Goal: Task Accomplishment & Management: Manage account settings

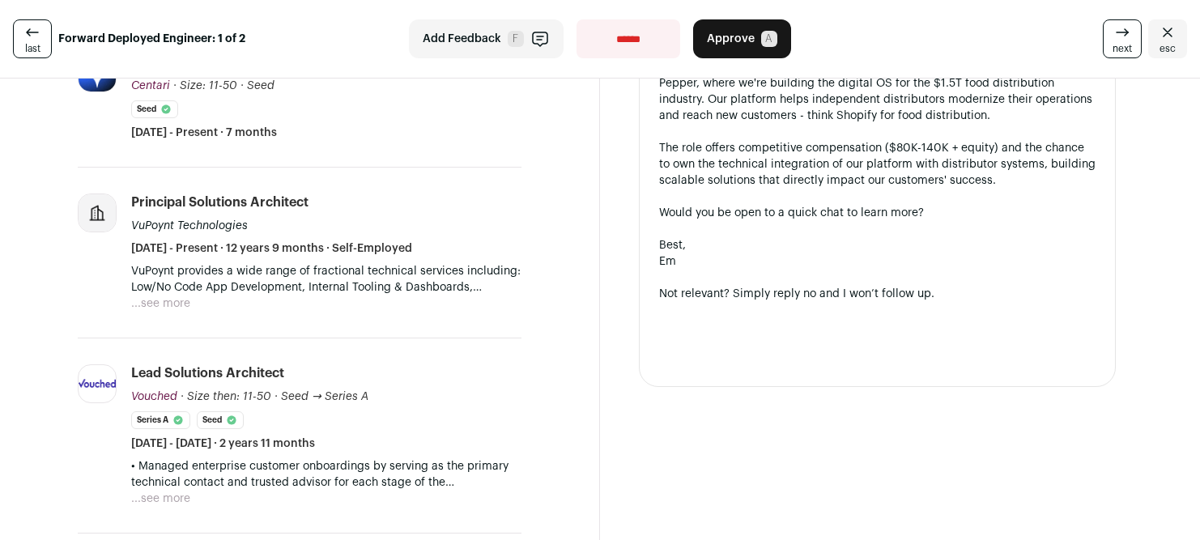
scroll to position [491, 0]
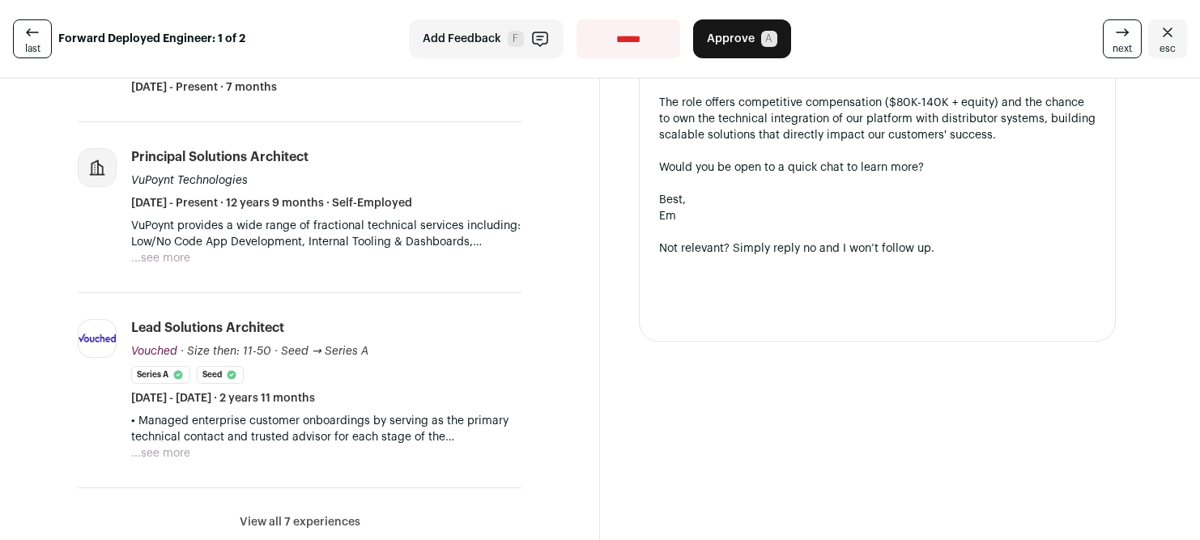
click at [172, 254] on button "...see more" at bounding box center [160, 258] width 59 height 16
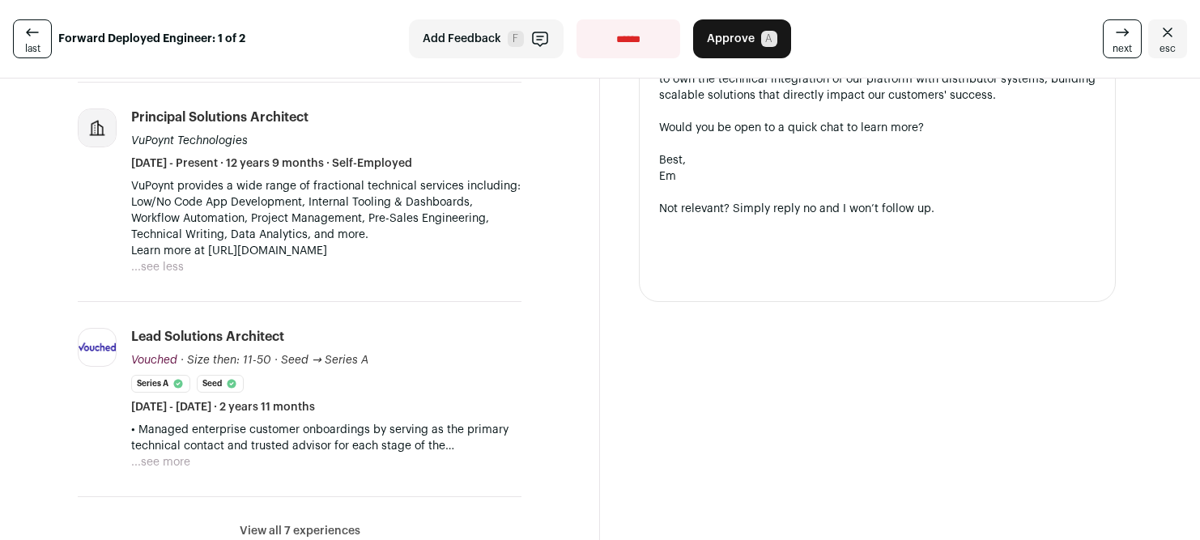
scroll to position [532, 0]
click at [159, 459] on button "...see more" at bounding box center [160, 461] width 59 height 16
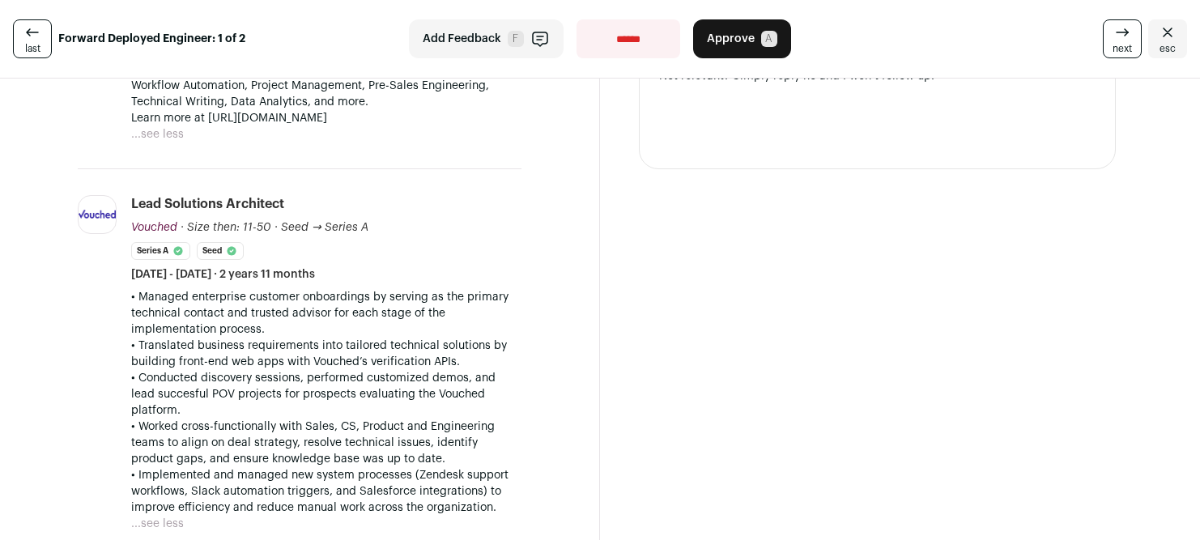
scroll to position [662, 0]
drag, startPoint x: 311, startPoint y: 355, endPoint x: 246, endPoint y: 355, distance: 64.8
click at [246, 355] on p "• Translated business requirements into tailored technical solutions by buildin…" at bounding box center [326, 354] width 390 height 32
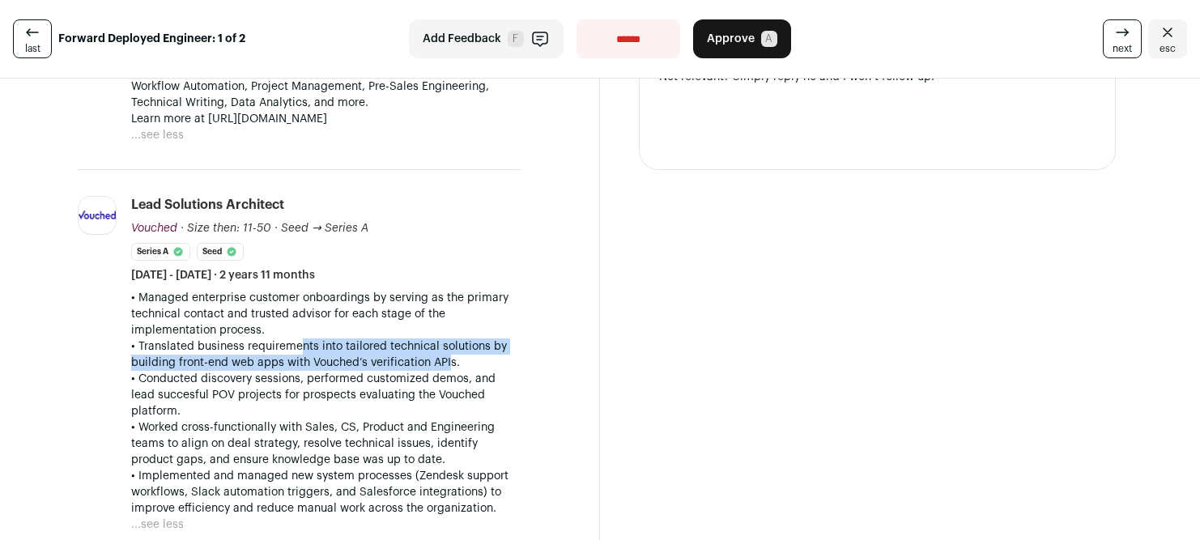
drag, startPoint x: 445, startPoint y: 359, endPoint x: 291, endPoint y: 350, distance: 154.1
click at [291, 350] on p "• Translated business requirements into tailored technical solutions by buildin…" at bounding box center [326, 354] width 390 height 32
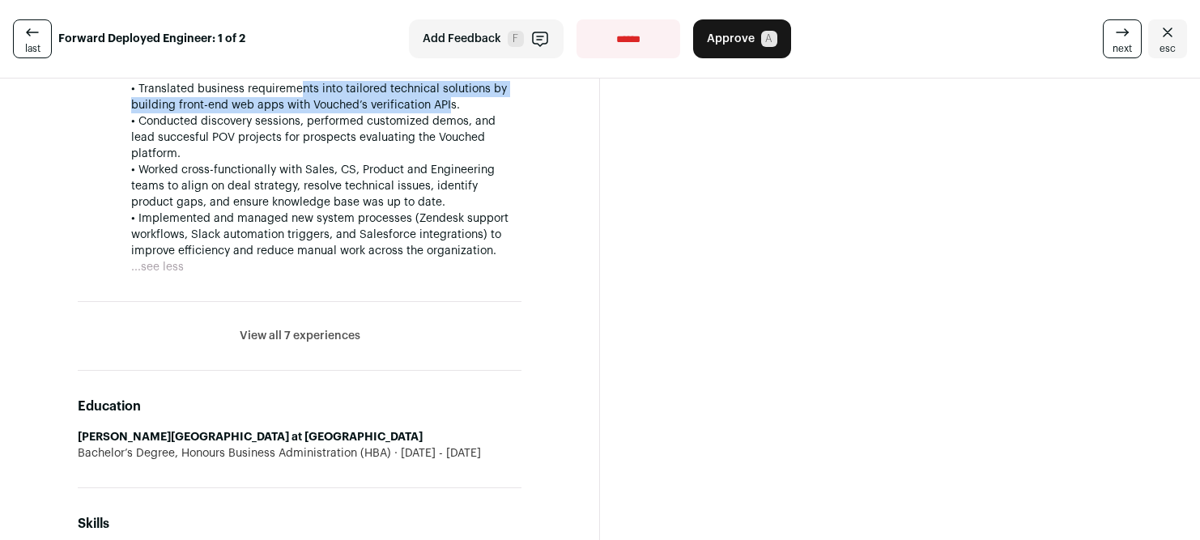
scroll to position [921, 0]
click at [309, 326] on button "View all 7 experiences" at bounding box center [300, 334] width 121 height 16
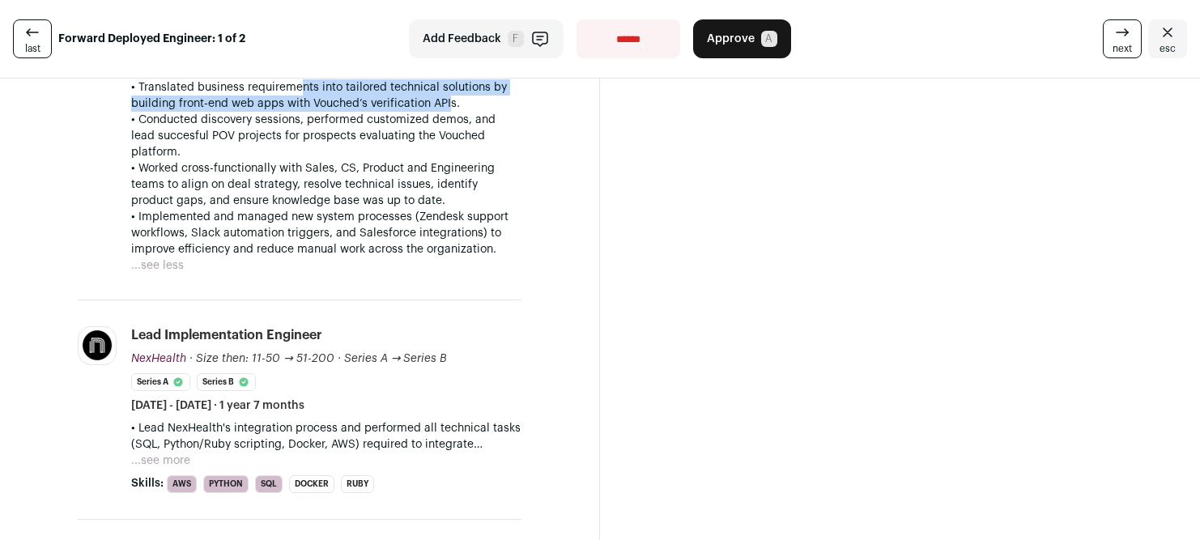
scroll to position [967, 0]
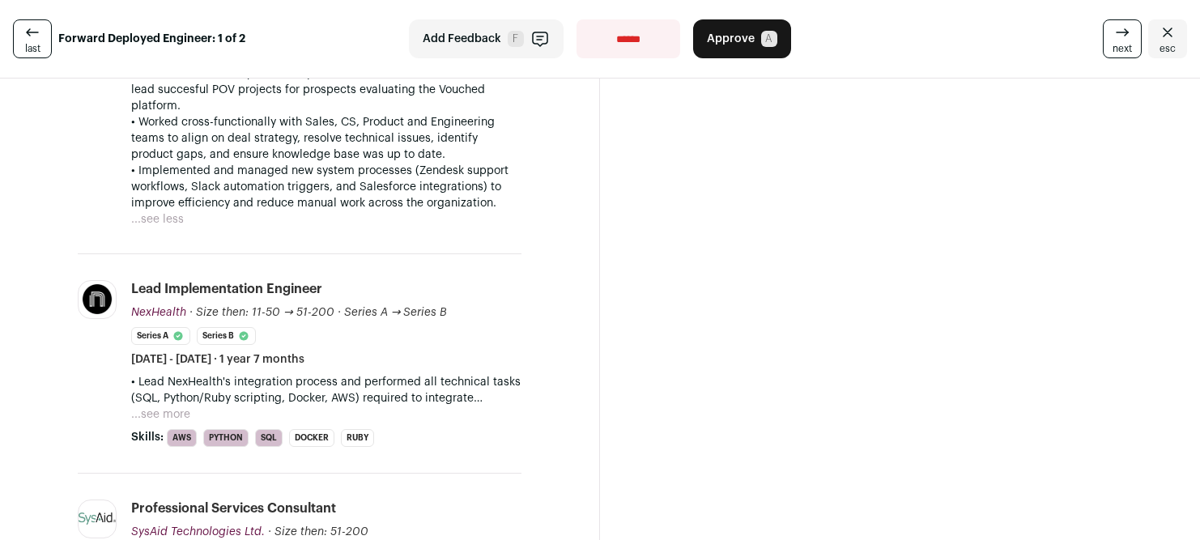
click at [172, 406] on button "...see more" at bounding box center [160, 414] width 59 height 16
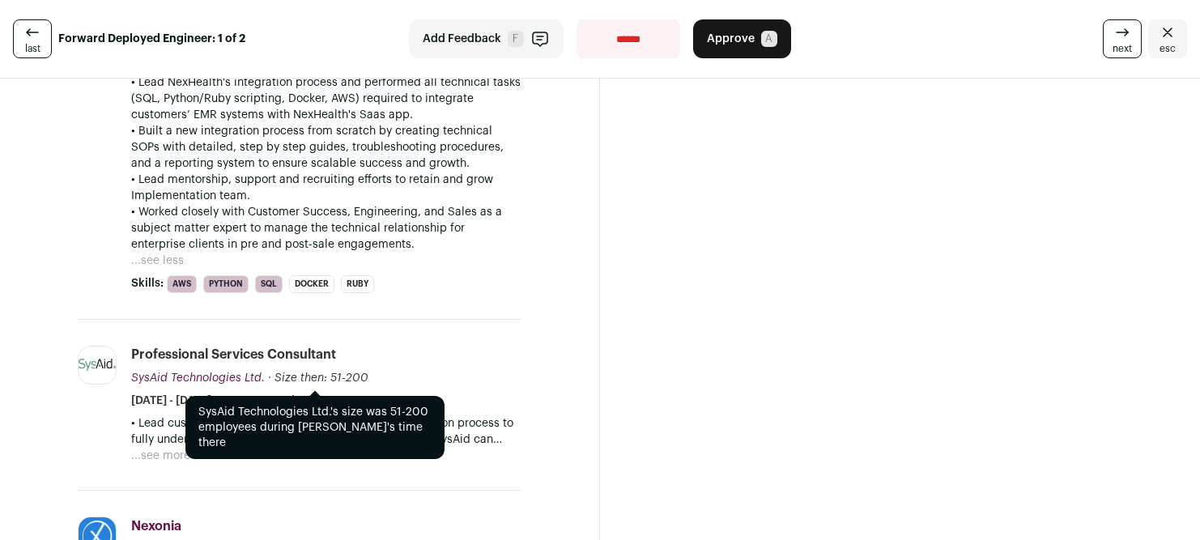
scroll to position [1291, 0]
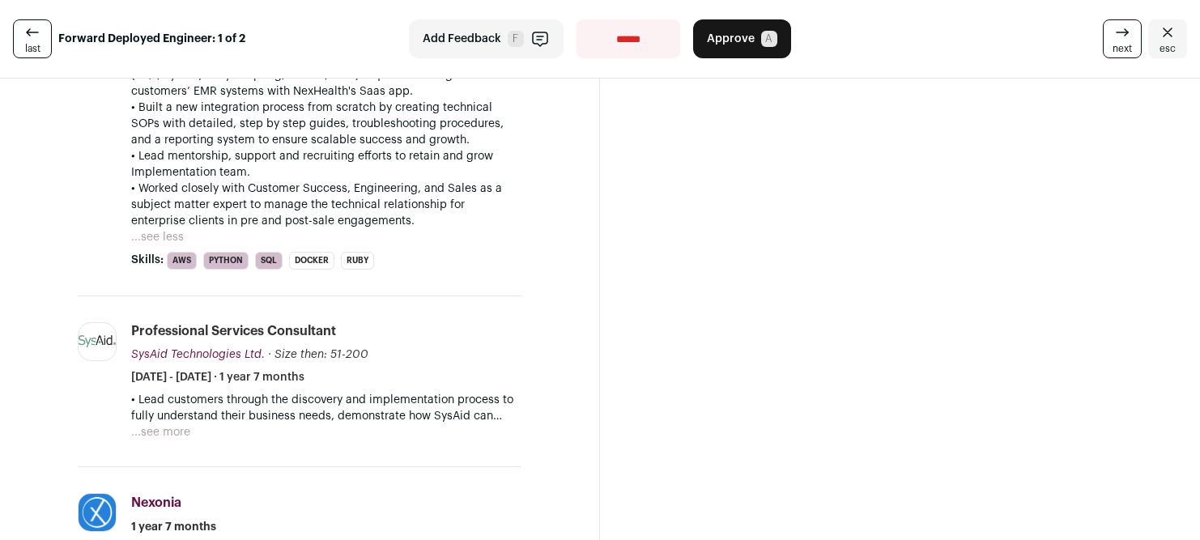
click at [189, 419] on div "• Lead customers through the discovery and implementation process to fully unde…" at bounding box center [326, 416] width 390 height 49
click at [178, 424] on button "...see more" at bounding box center [160, 432] width 59 height 16
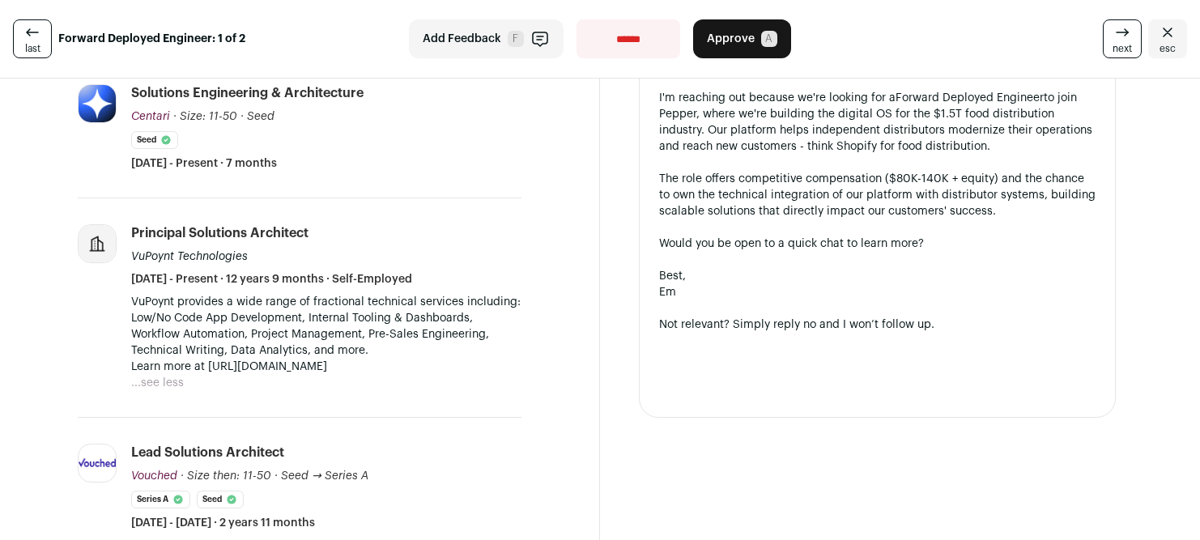
scroll to position [410, 0]
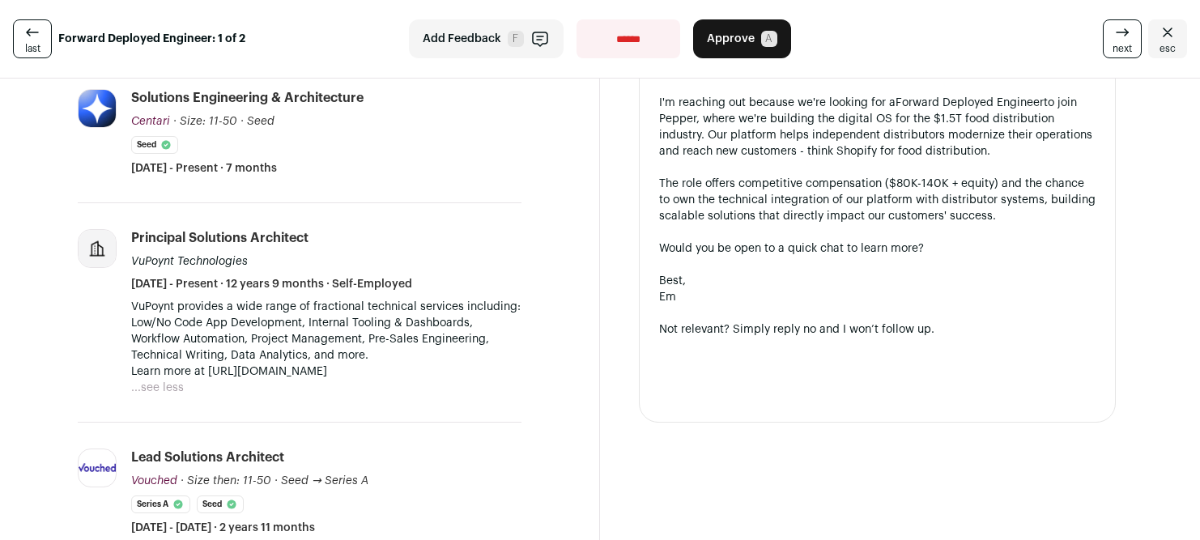
click at [173, 385] on button "...see less" at bounding box center [157, 388] width 53 height 16
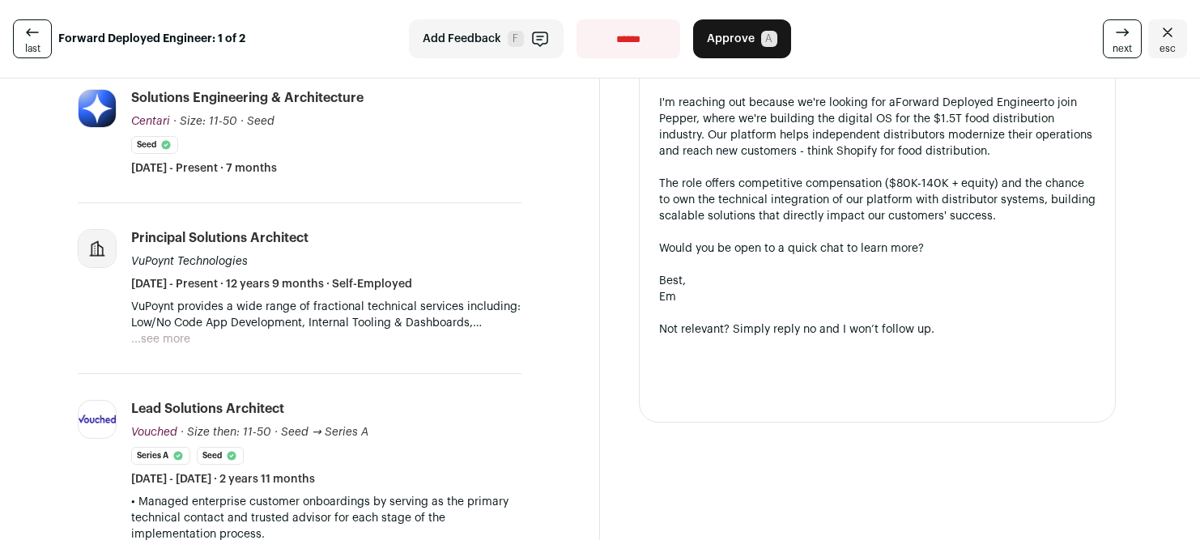
click at [183, 335] on button "...see more" at bounding box center [160, 339] width 59 height 16
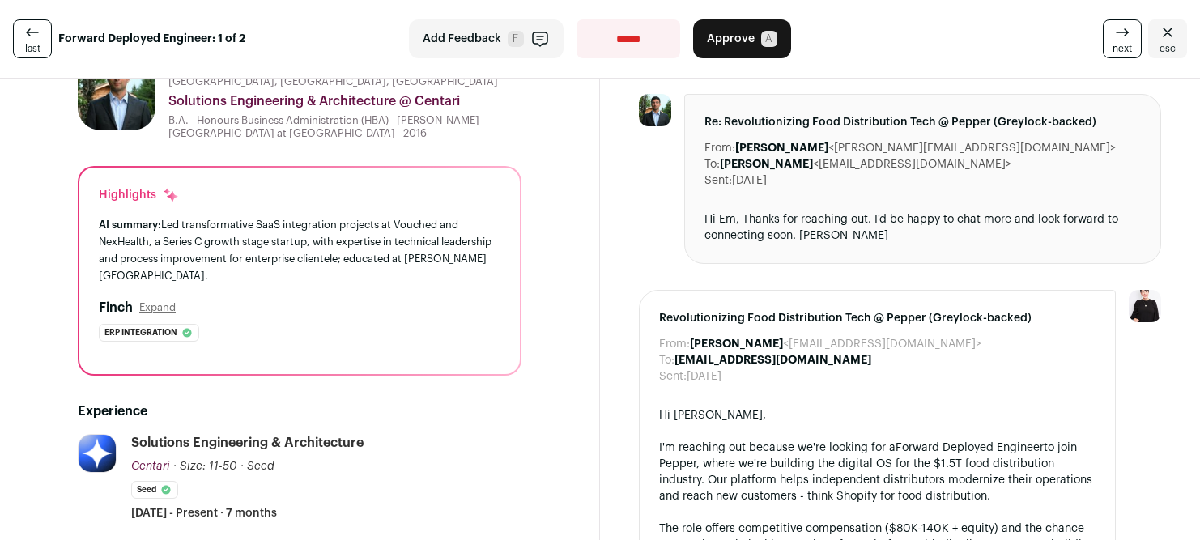
scroll to position [0, 0]
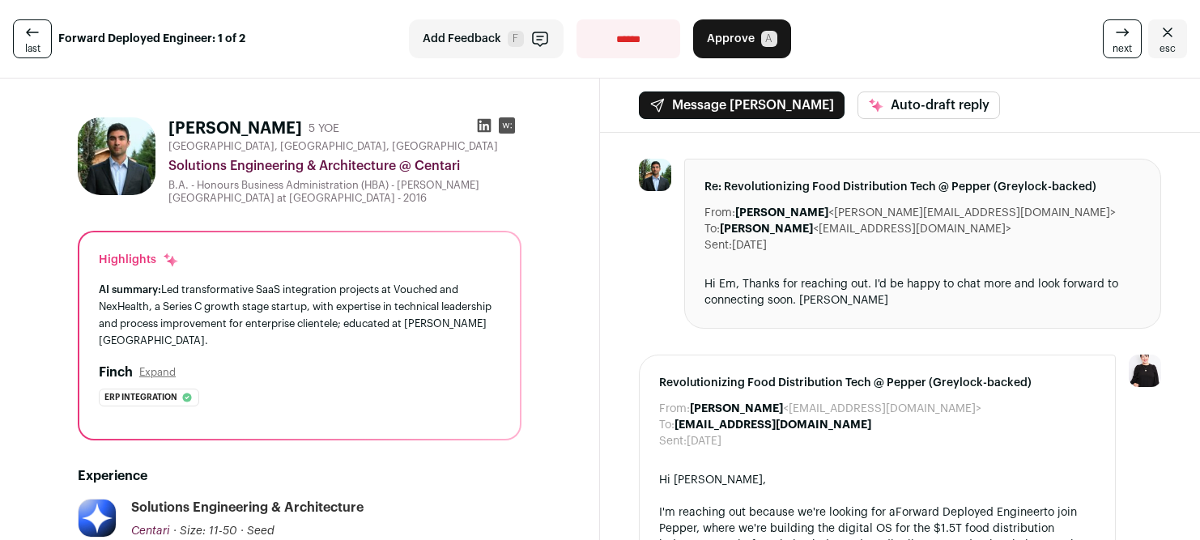
click at [483, 124] on icon at bounding box center [484, 125] width 16 height 16
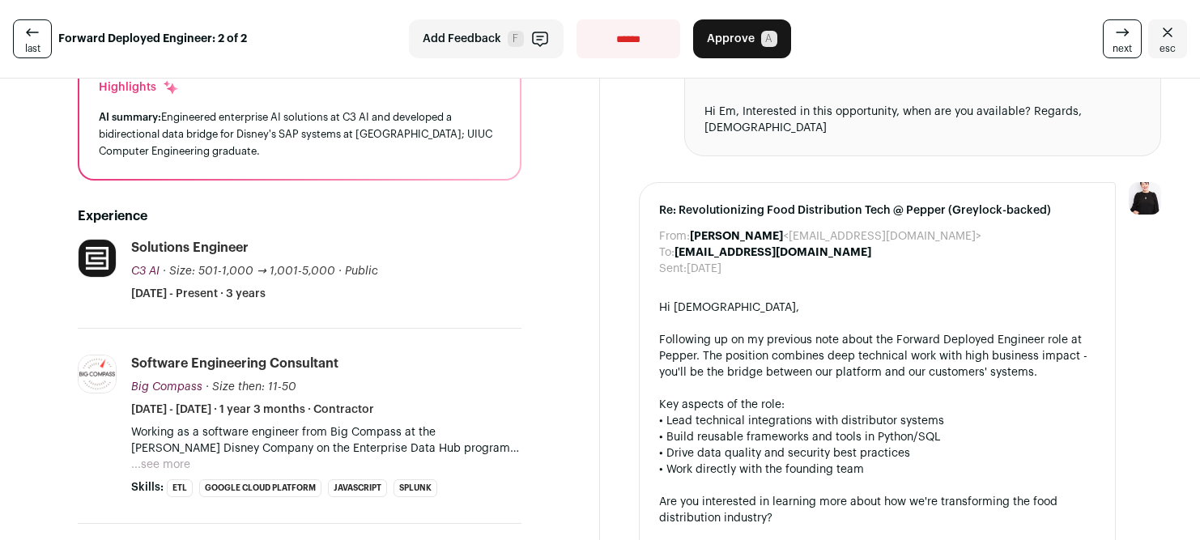
scroll to position [216, 0]
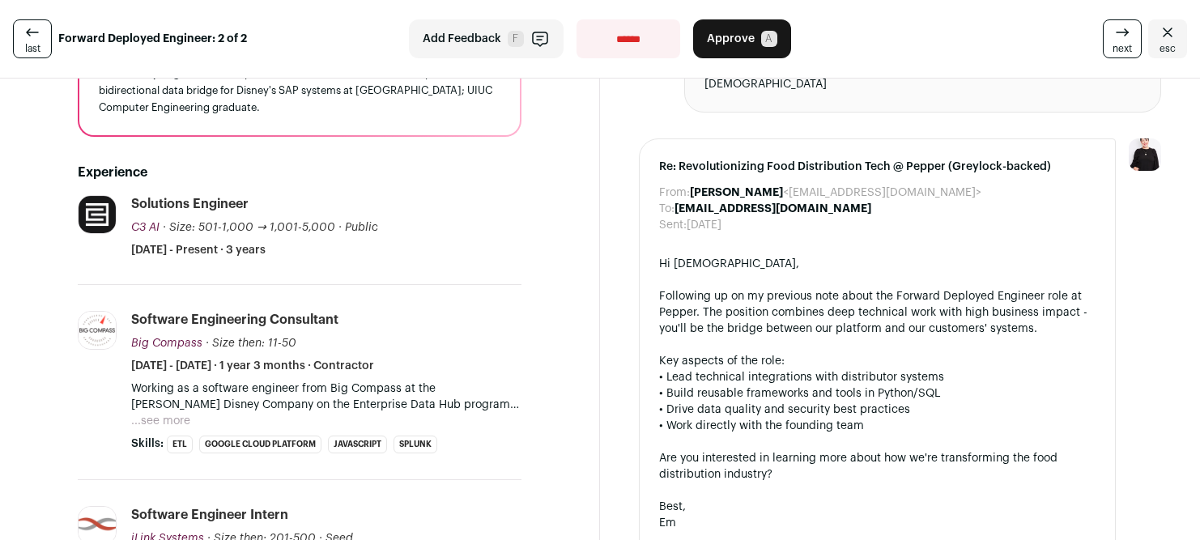
click at [173, 422] on button "...see more" at bounding box center [160, 421] width 59 height 16
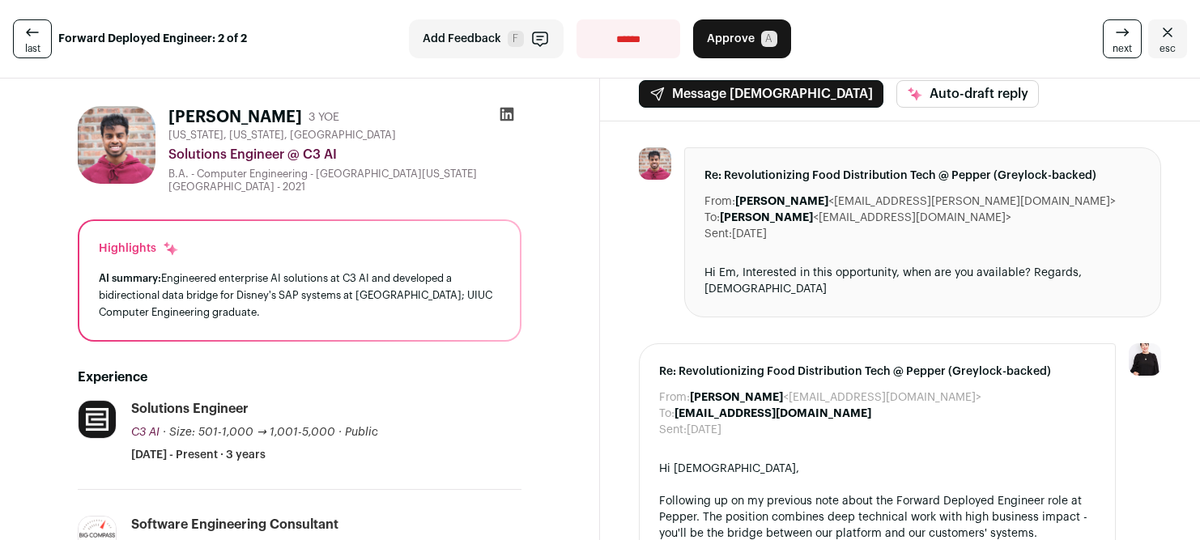
scroll to position [0, 0]
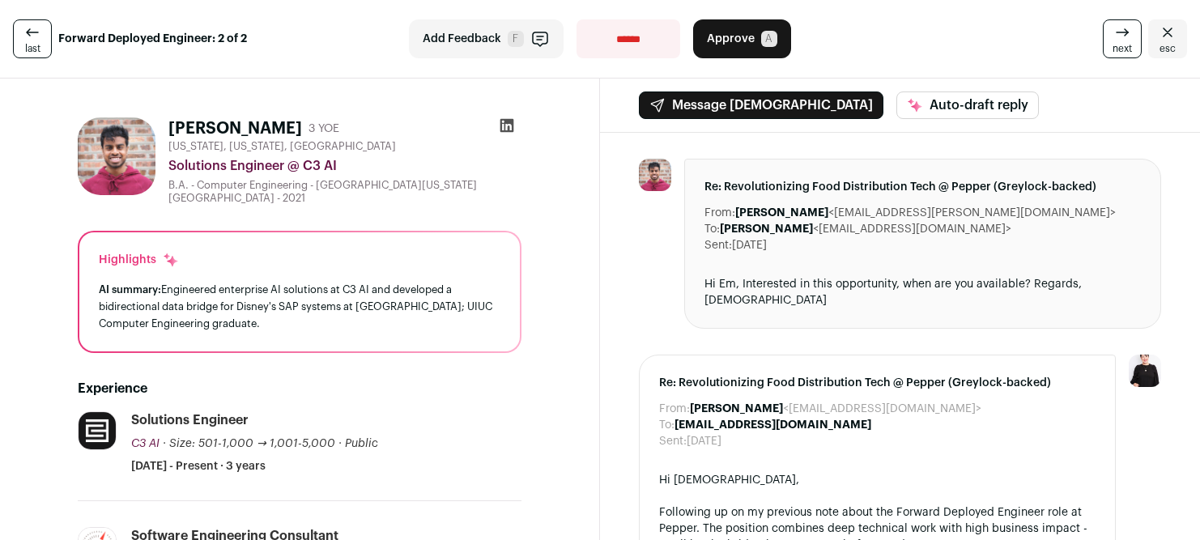
click at [511, 130] on icon at bounding box center [507, 125] width 16 height 16
click at [743, 46] on span "Approve" at bounding box center [731, 39] width 48 height 16
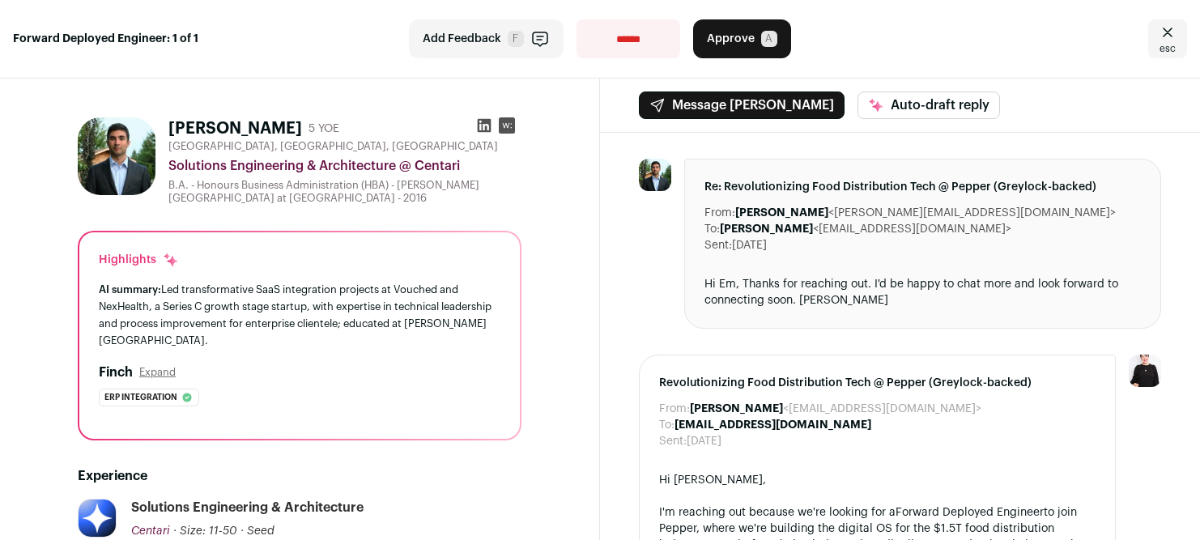
click at [743, 35] on span "Approve" at bounding box center [731, 39] width 48 height 16
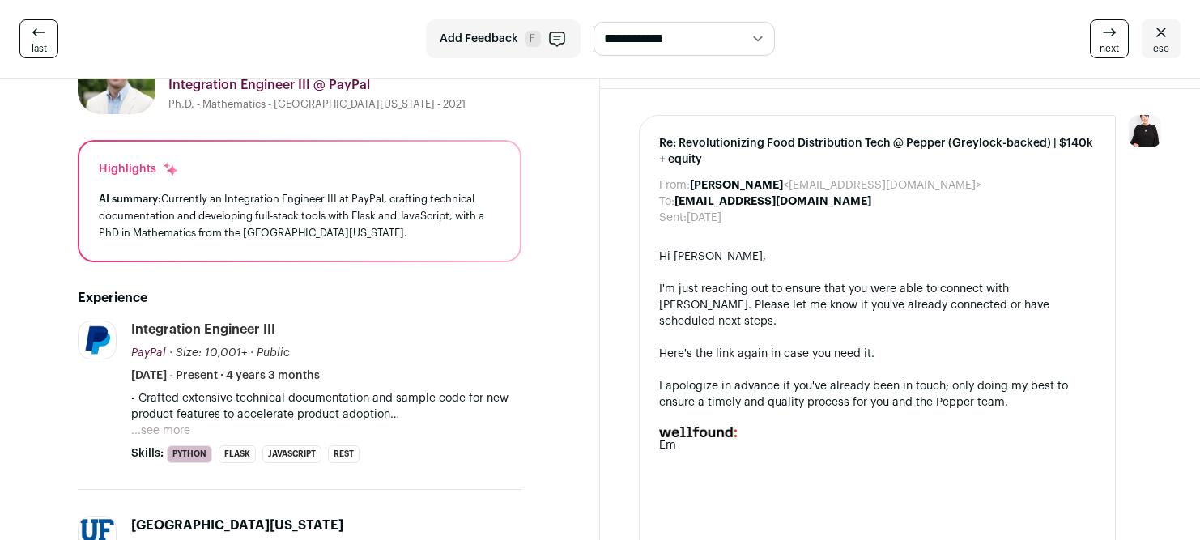
scroll to position [143, 0]
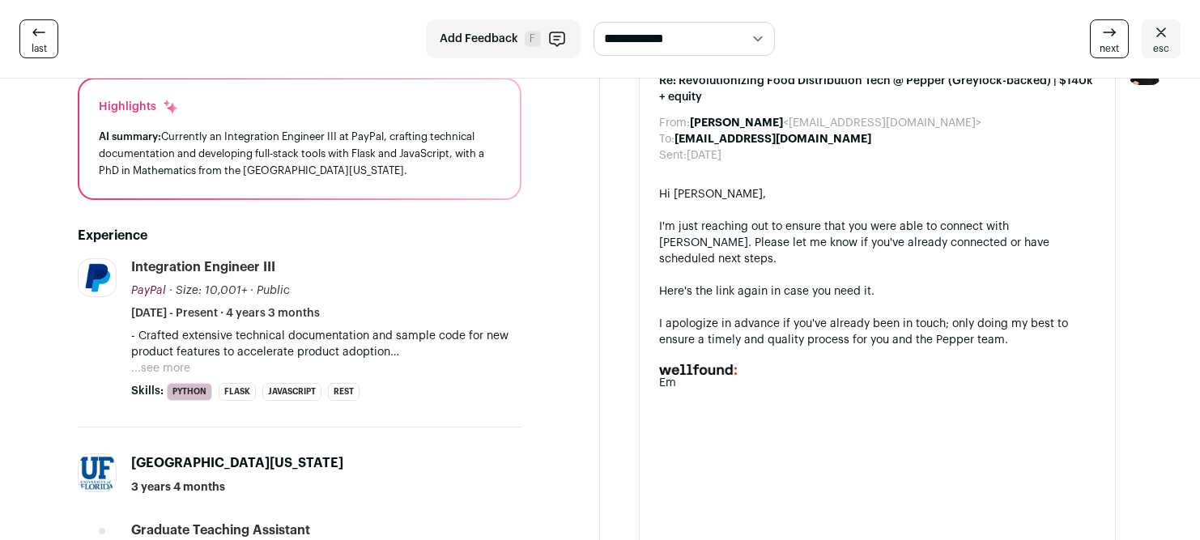
click at [172, 364] on button "...see more" at bounding box center [160, 368] width 59 height 16
